Goal: Check status: Check status

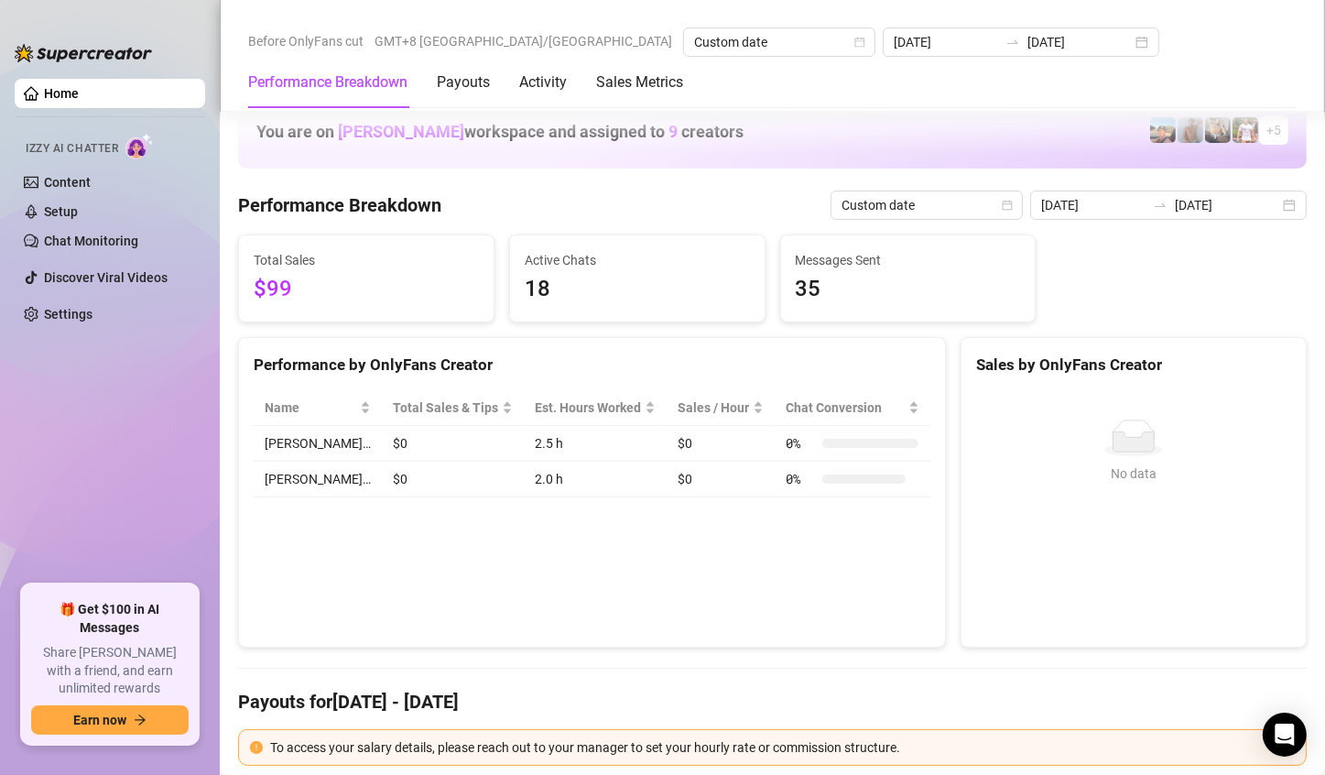
scroll to position [2656, 0]
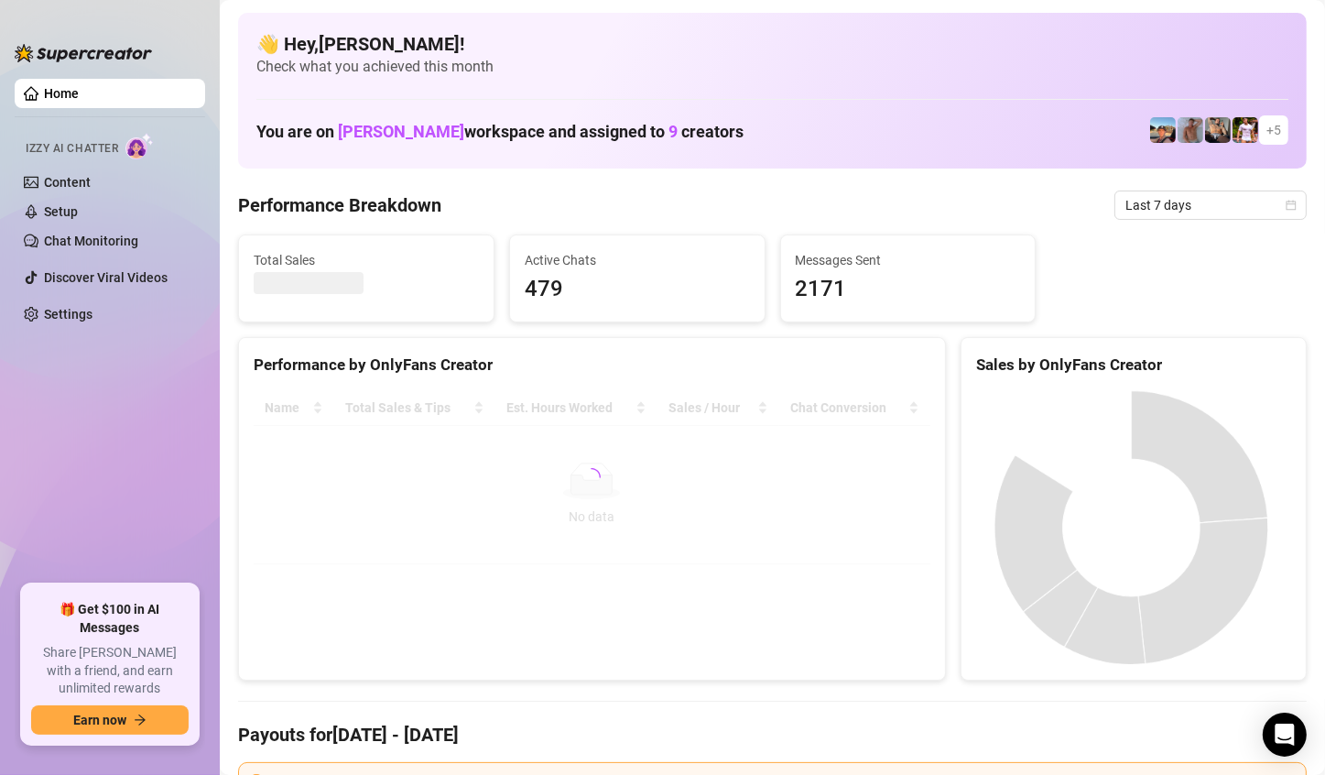
click at [1204, 209] on span "Last 7 days" at bounding box center [1211, 204] width 170 height 27
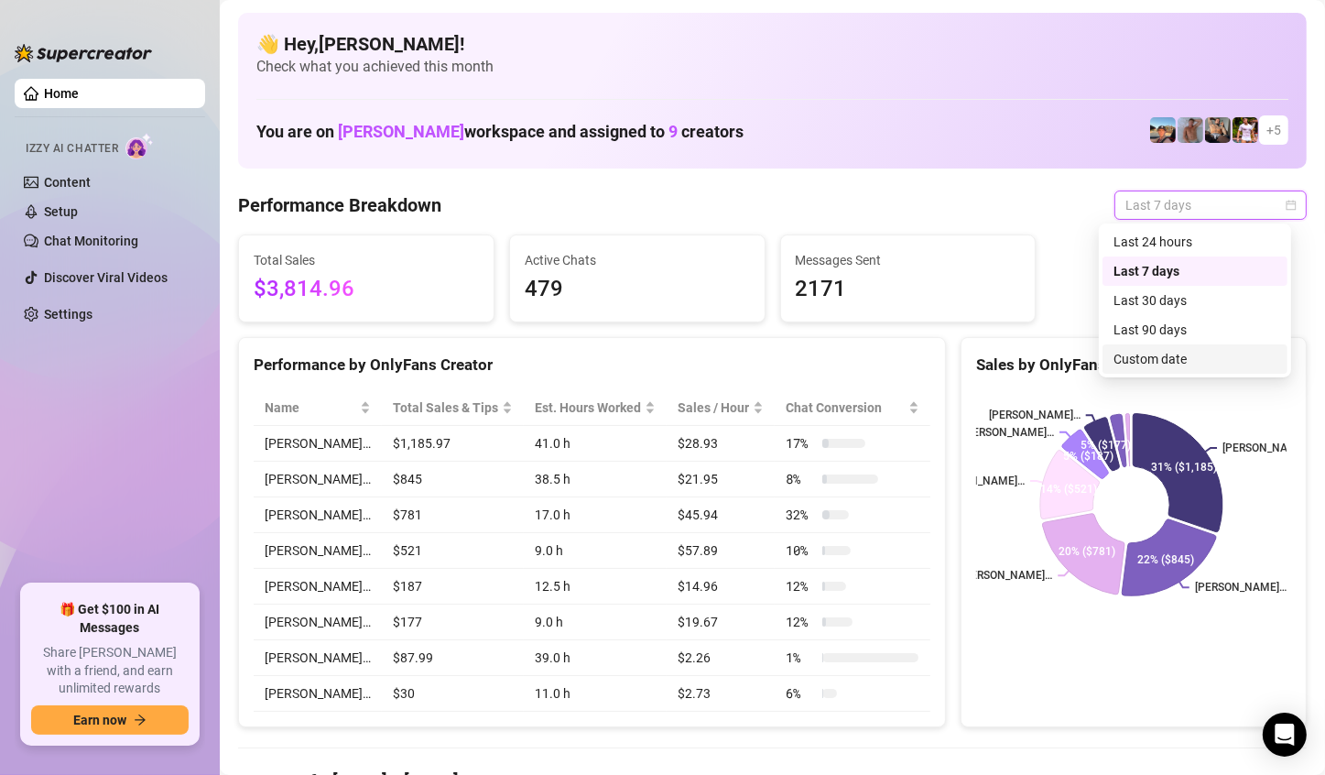
click at [1216, 360] on div "Custom date" at bounding box center [1195, 359] width 163 height 20
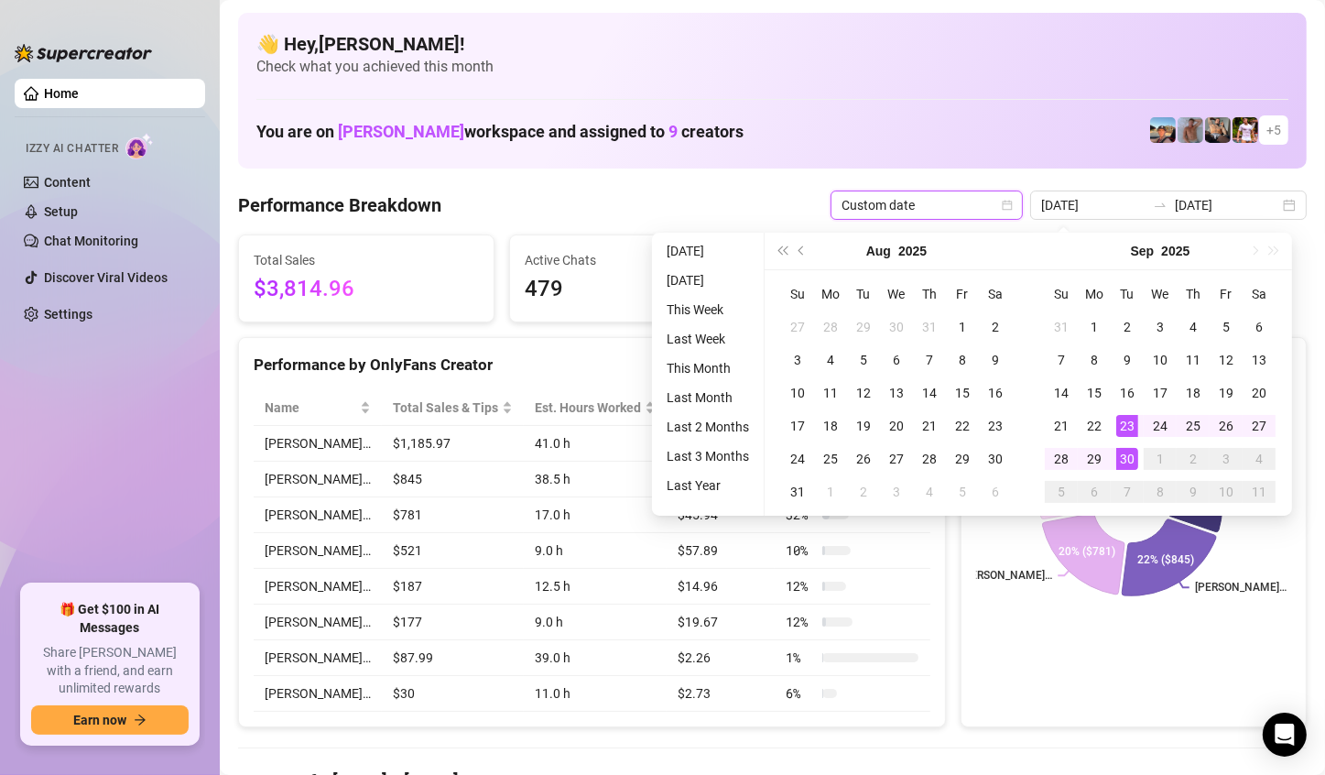
type input "[DATE]"
click at [1130, 461] on div "30" at bounding box center [1128, 459] width 22 height 22
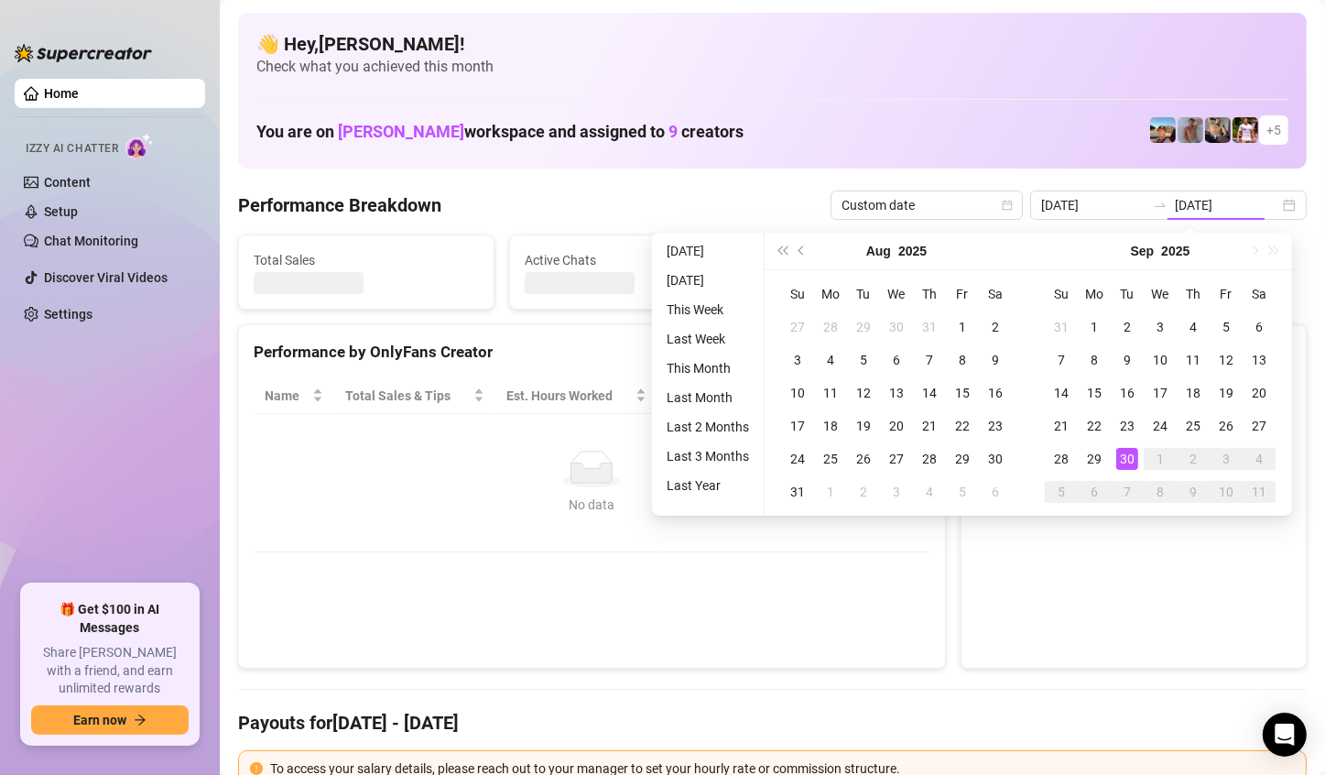
type input "[DATE]"
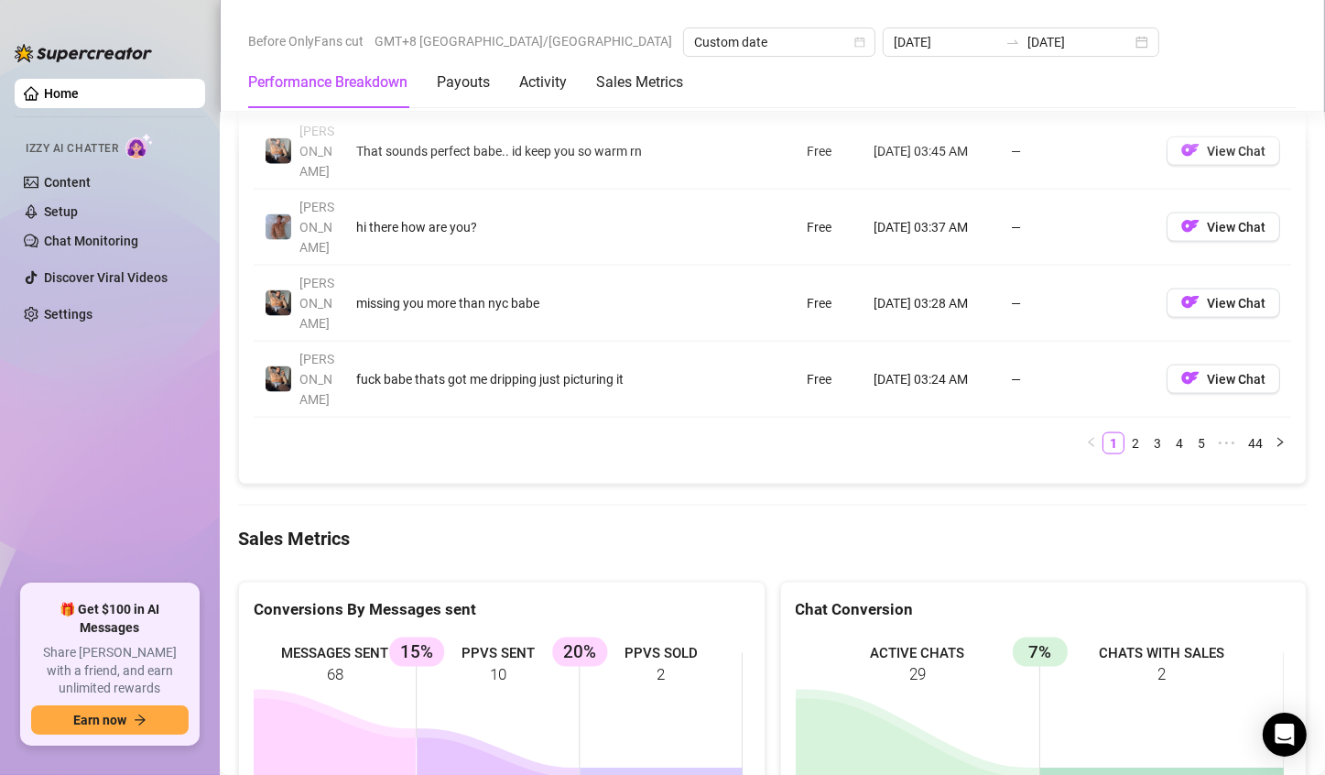
scroll to position [2473, 0]
